Goal: Navigation & Orientation: Find specific page/section

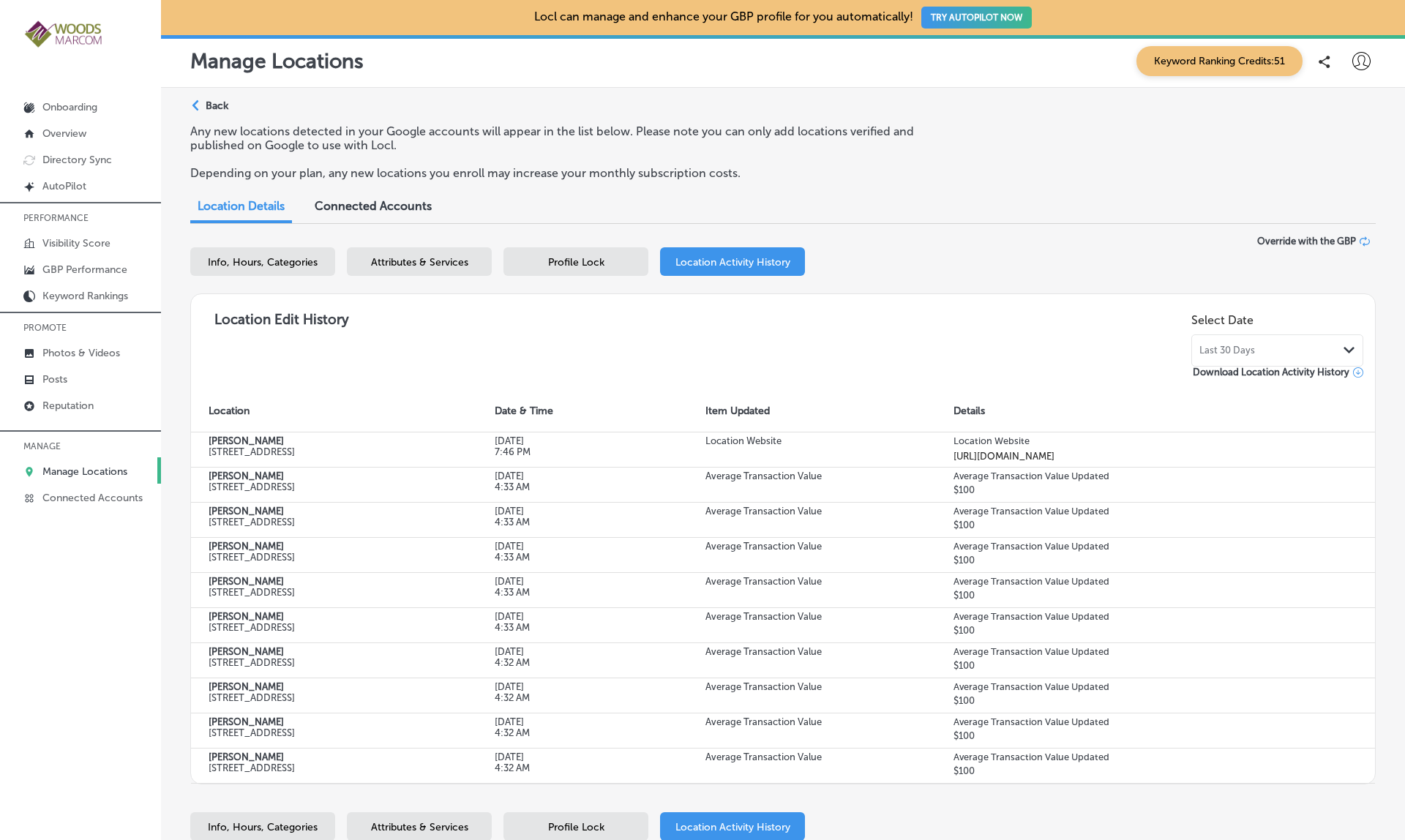
click at [959, 162] on div "Any new locations detected in your Google accounts will appear in the list belo…" at bounding box center [783, 158] width 1185 height 68
